Goal: Find specific page/section: Find specific page/section

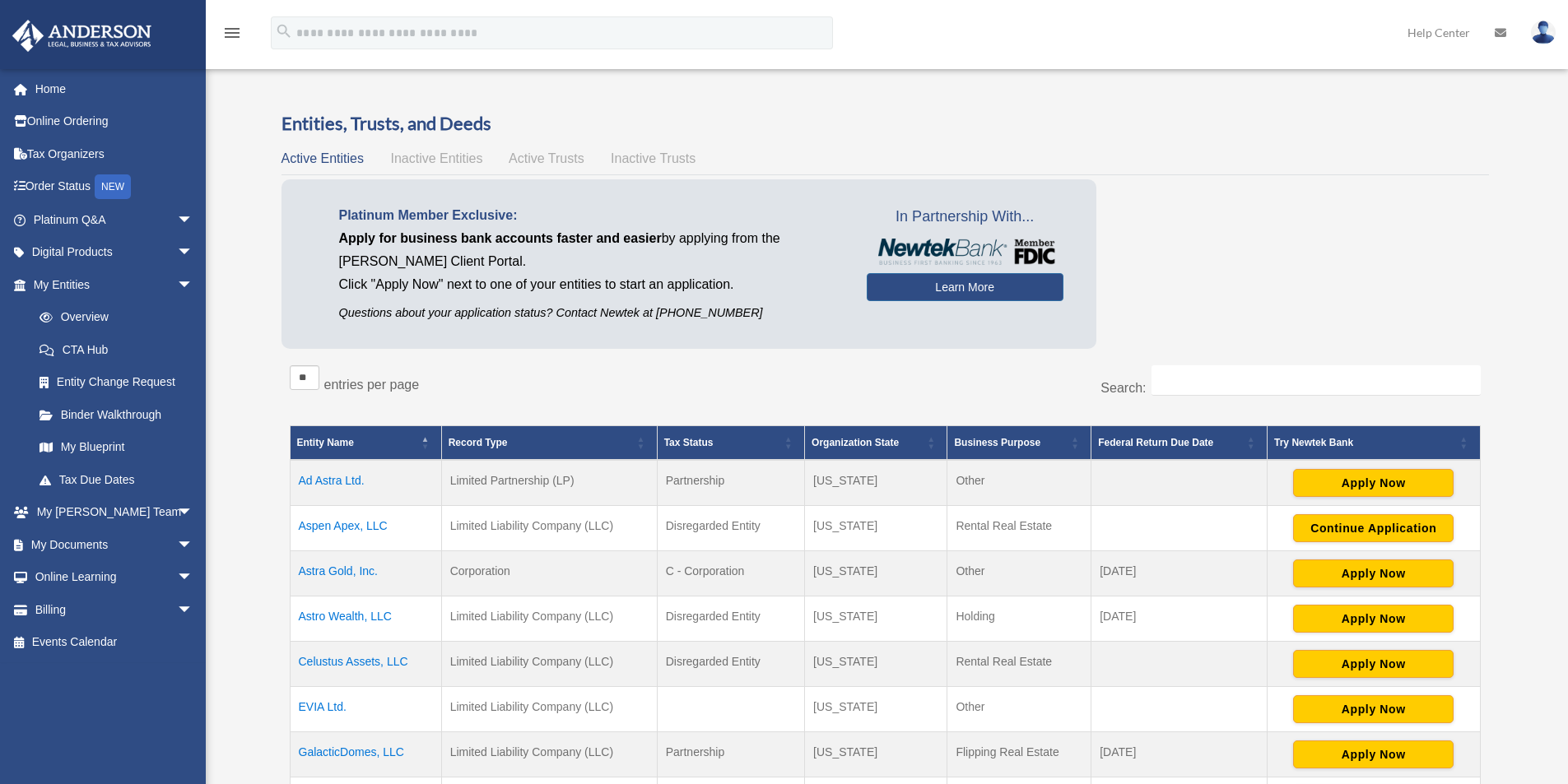
scroll to position [220, 0]
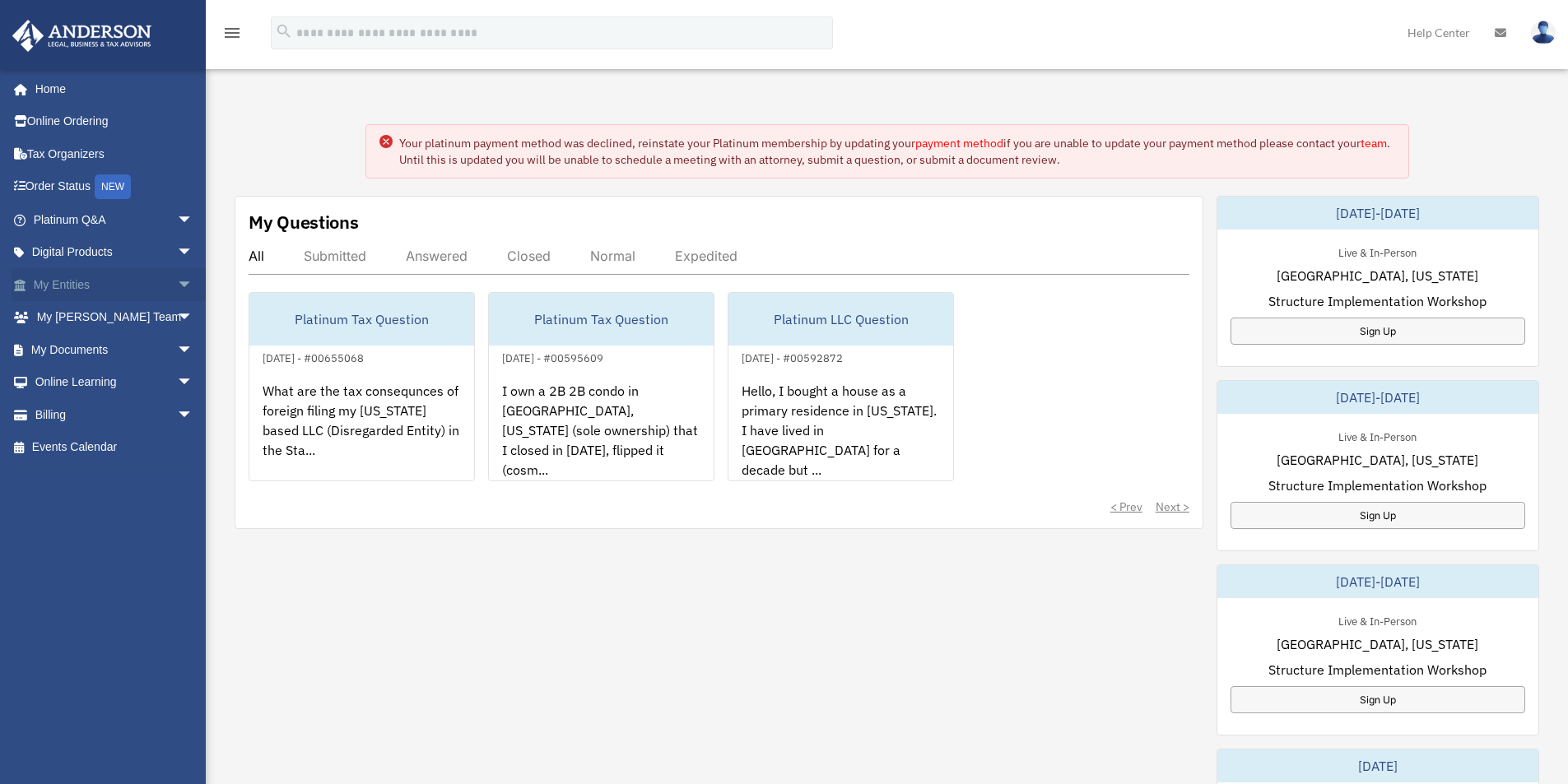
click at [145, 281] on link "My Entities arrow_drop_down" at bounding box center [114, 285] width 206 height 33
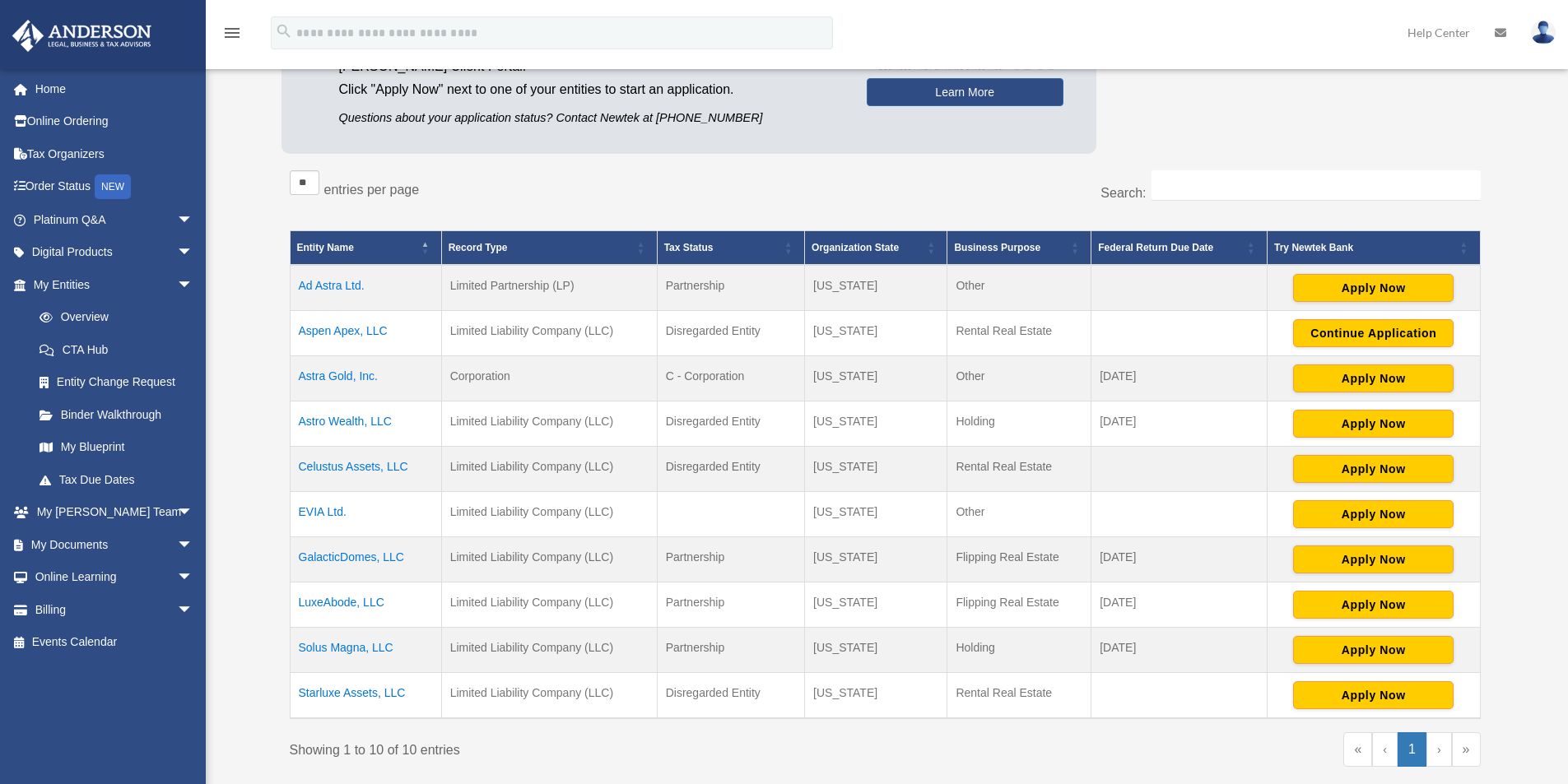
scroll to position [220, 0]
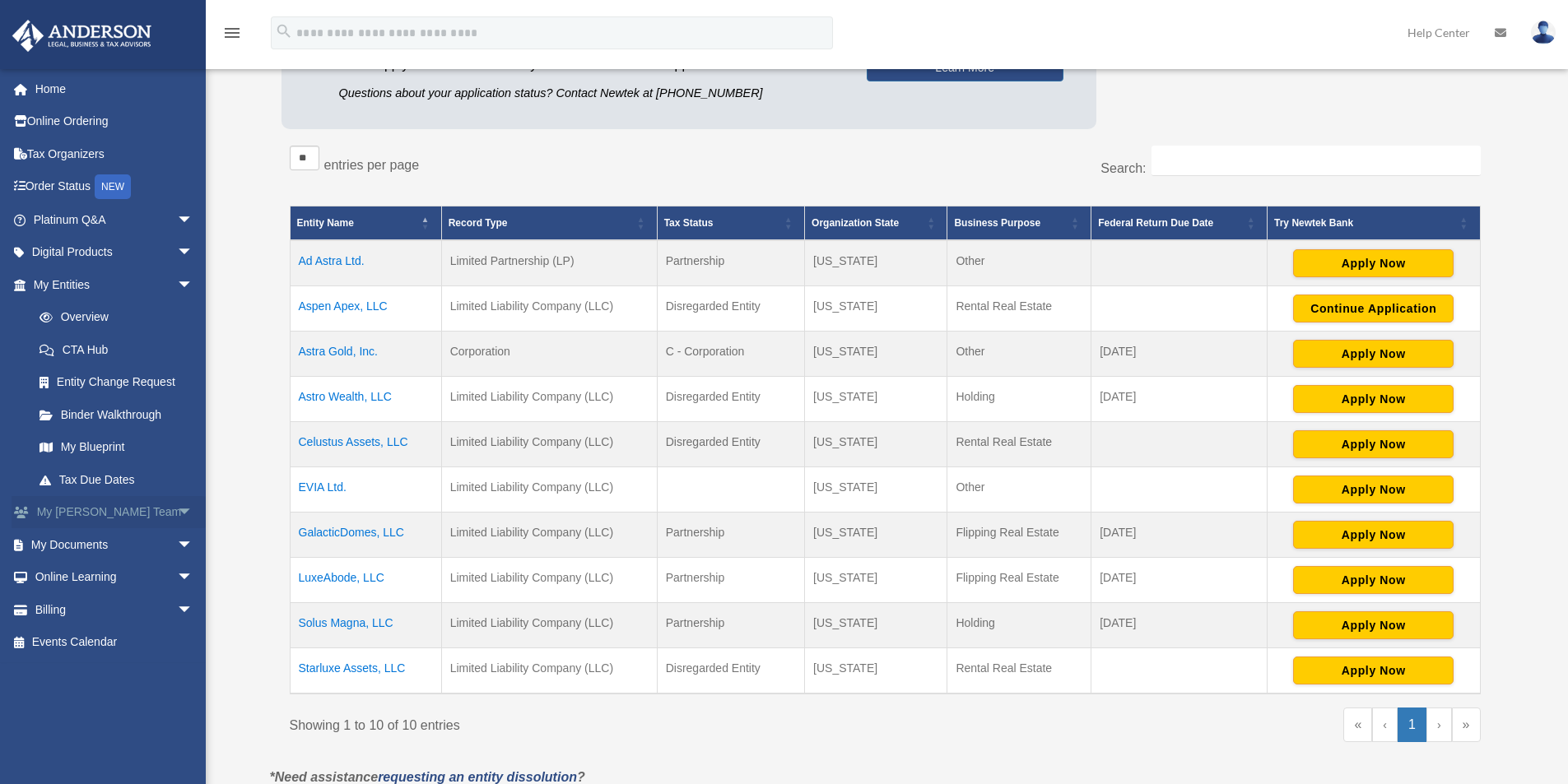
click at [142, 519] on link "My Anderson Team arrow_drop_down" at bounding box center [114, 513] width 206 height 33
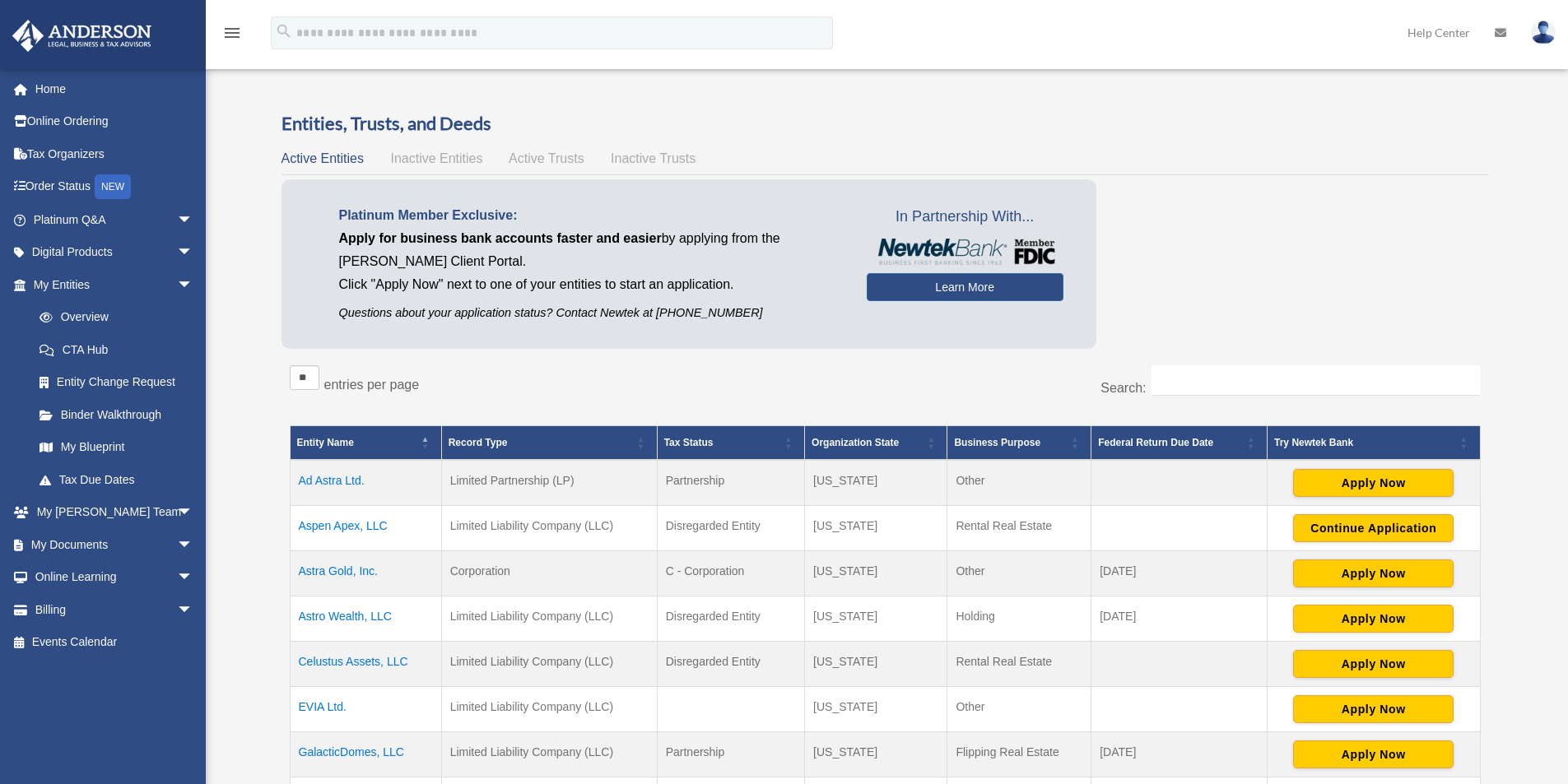
scroll to position [216, 0]
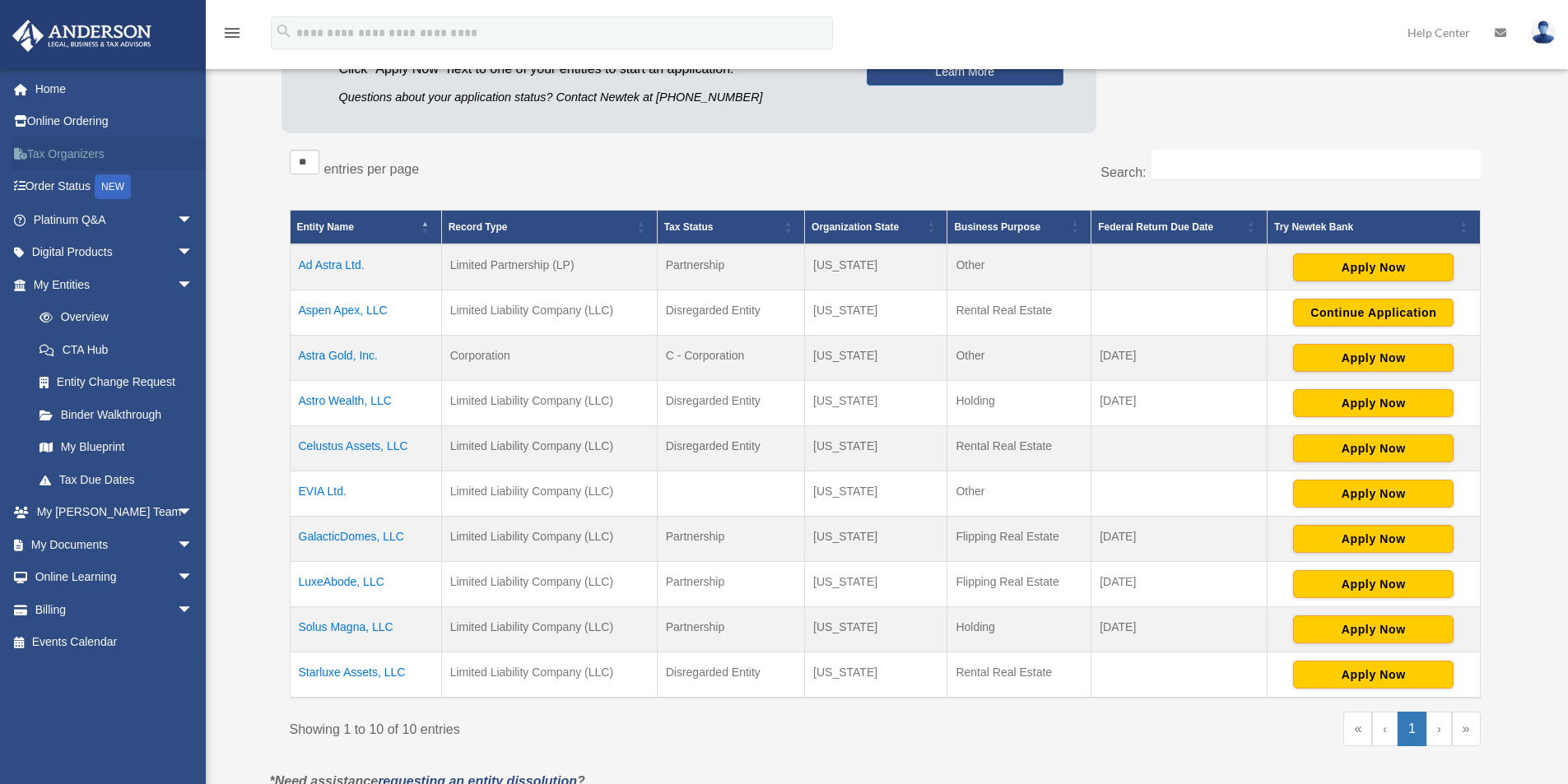
click at [58, 155] on link "Tax Organizers" at bounding box center [114, 154] width 206 height 33
